Goal: Check status: Check status

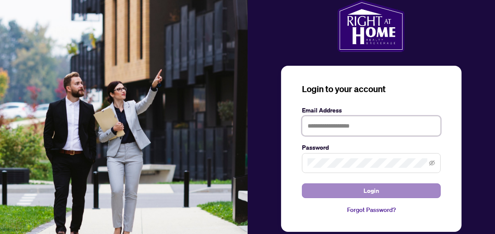
type input "**********"
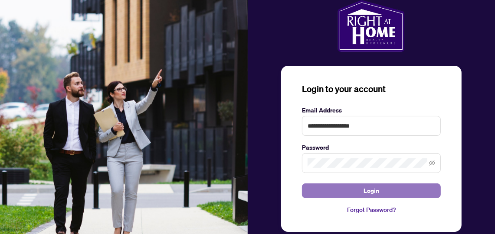
click at [367, 187] on span "Login" at bounding box center [371, 191] width 16 height 14
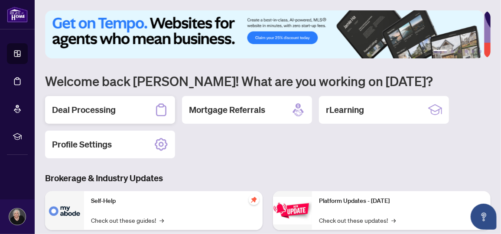
click at [96, 109] on h2 "Deal Processing" at bounding box center [84, 110] width 64 height 12
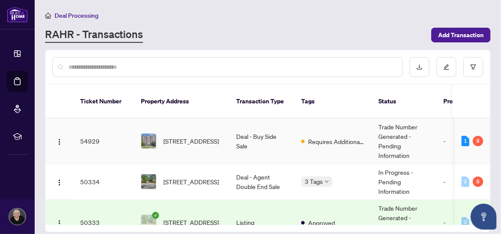
click at [394, 119] on td "Trade Number Generated - Pending Information" at bounding box center [403, 142] width 65 height 46
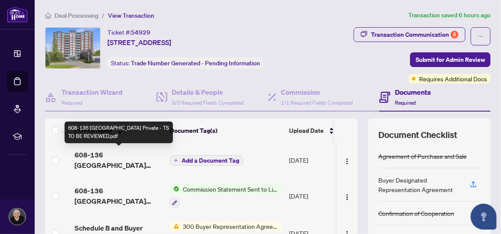
click at [98, 152] on span "608-136 Darlington Private - TS TO BE REVIEWED.pdf" at bounding box center [119, 160] width 88 height 21
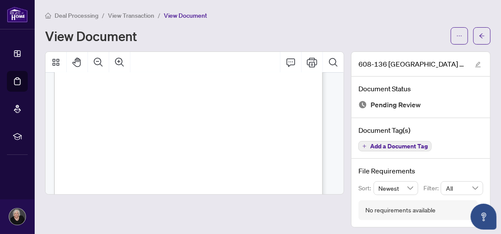
scroll to position [130, 0]
click at [307, 60] on icon "Print" at bounding box center [312, 62] width 10 height 10
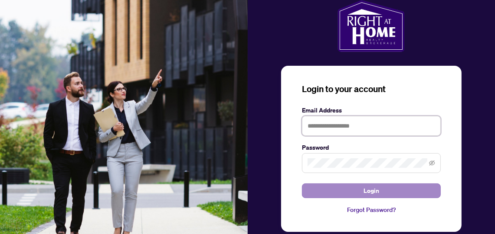
type input "**********"
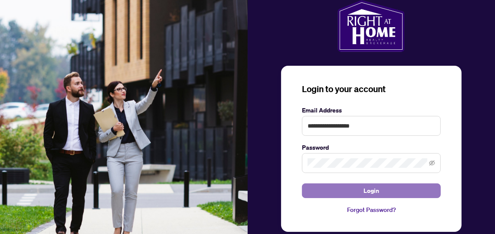
click at [369, 190] on span "Login" at bounding box center [371, 191] width 16 height 14
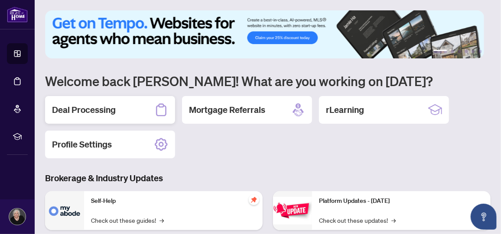
click at [82, 109] on h2 "Deal Processing" at bounding box center [84, 110] width 64 height 12
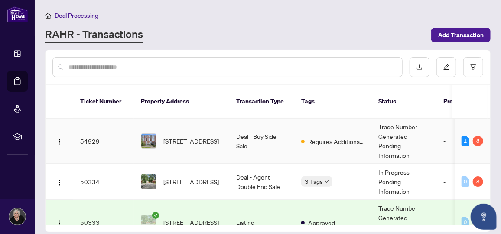
scroll to position [43, 0]
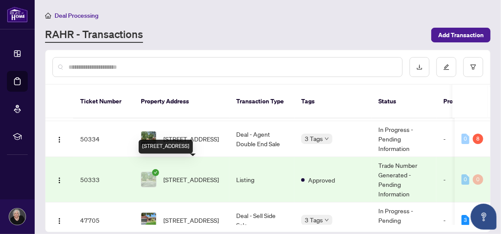
click at [169, 175] on span "[STREET_ADDRESS]" at bounding box center [190, 180] width 55 height 10
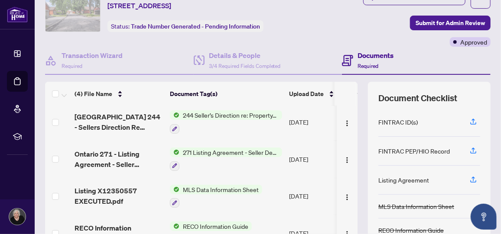
scroll to position [86, 0]
